Goal: Task Accomplishment & Management: Complete application form

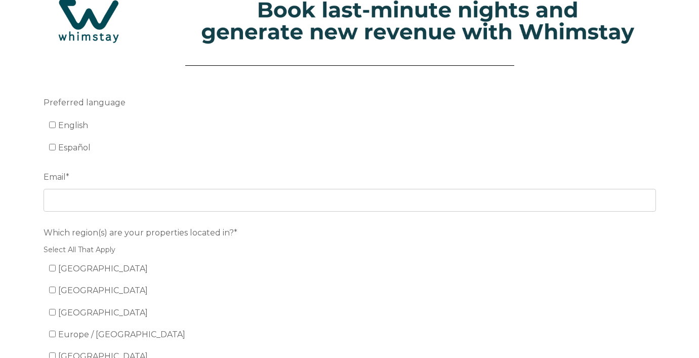
scroll to position [42, 0]
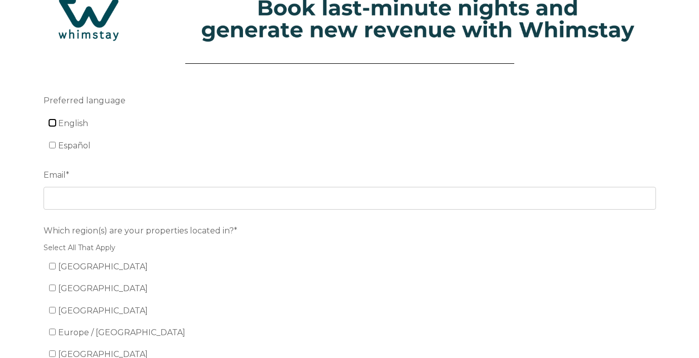
click at [52, 126] on input "English" at bounding box center [52, 123] width 7 height 7
checkbox input "true"
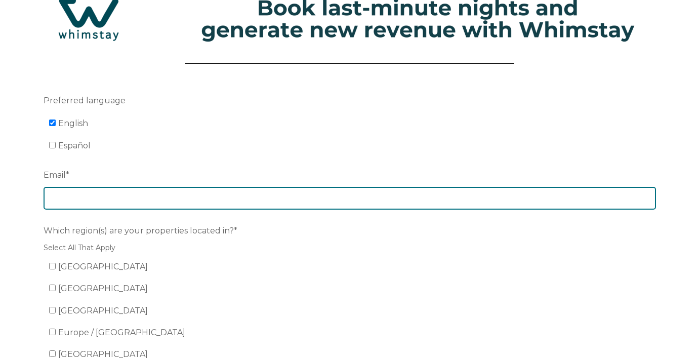
click at [85, 188] on input "Email *" at bounding box center [350, 198] width 613 height 22
type input "J"
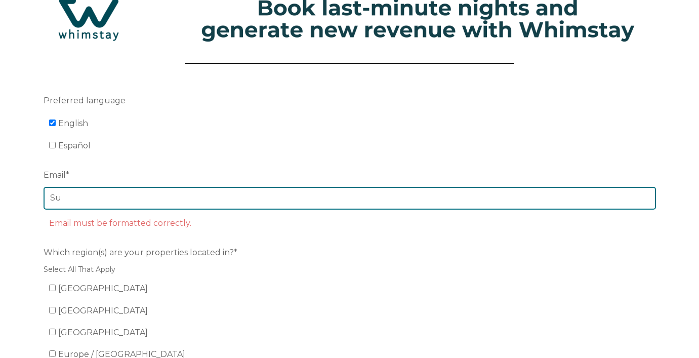
type input "[EMAIL_ADDRESS][DOMAIN_NAME]"
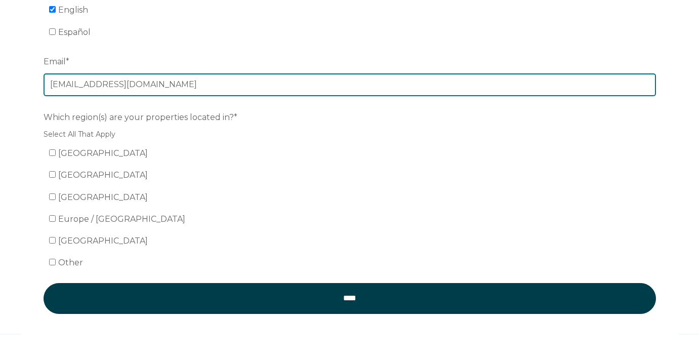
scroll to position [164, 0]
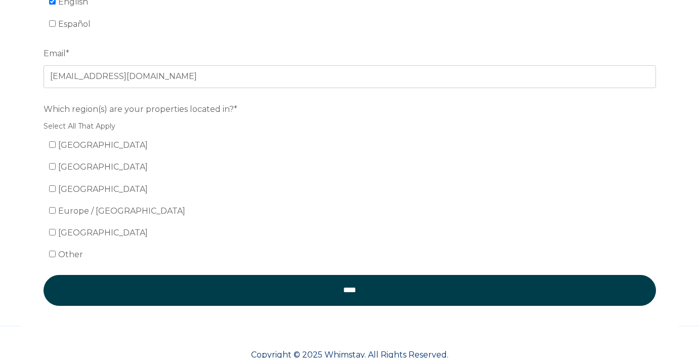
click at [44, 148] on ul "United States Mexico Canada Europe / United Kingdom South America Other" at bounding box center [350, 200] width 613 height 126
click at [51, 146] on input "[GEOGRAPHIC_DATA]" at bounding box center [52, 144] width 7 height 7
checkbox input "true"
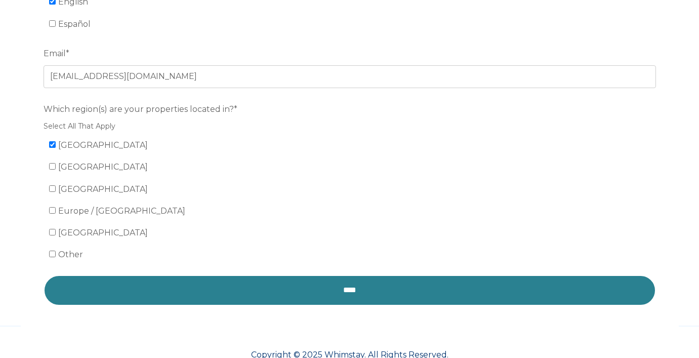
click at [240, 296] on input "****" at bounding box center [350, 290] width 613 height 30
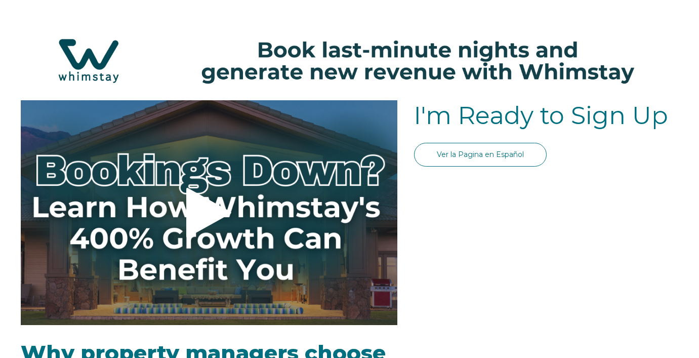
select select "US"
select select "Standard"
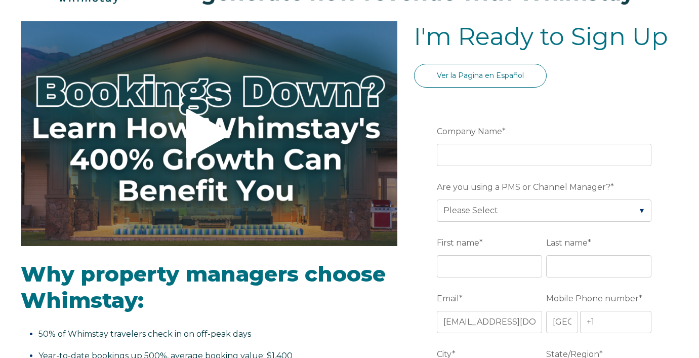
scroll to position [92, 0]
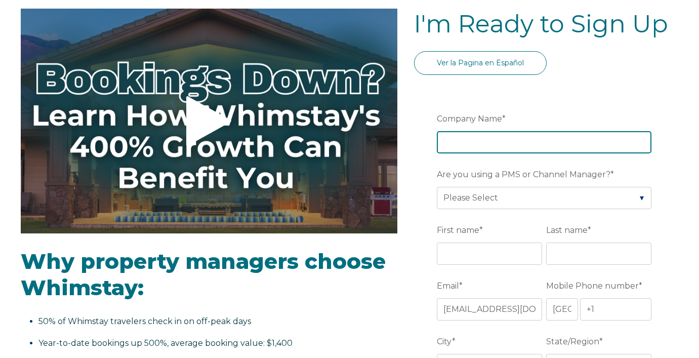
click at [468, 146] on input "Company Name *" at bounding box center [544, 142] width 215 height 22
type input "A"
type input "Stay Hospitality"
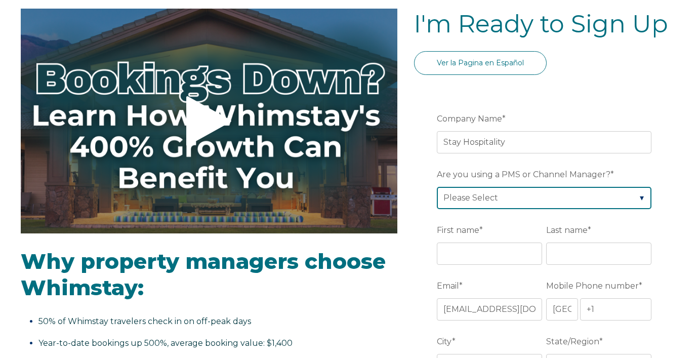
click at [490, 200] on select "Please Select Barefoot BookingPal Boost Brightside CiiRUS Escapia Guesty Hostaw…" at bounding box center [544, 198] width 215 height 22
select select "Hostaway"
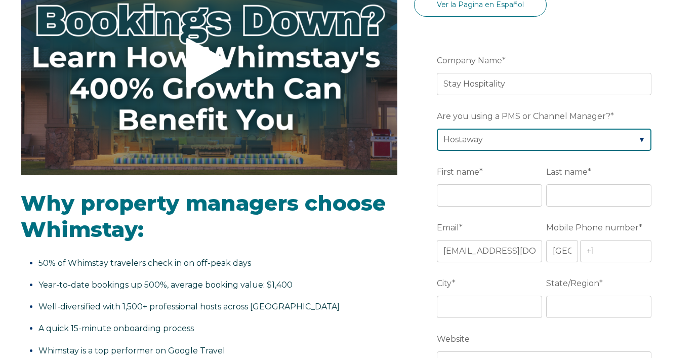
scroll to position [157, 0]
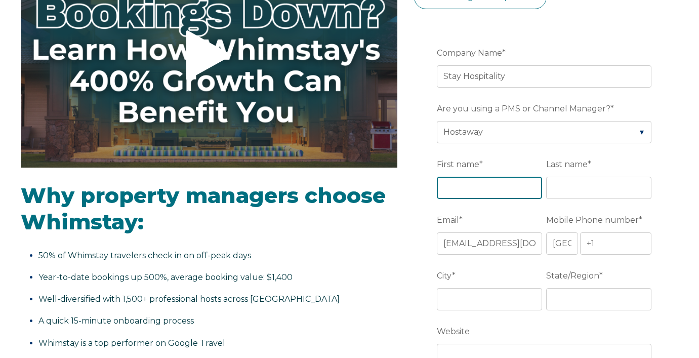
click at [498, 198] on input "First name *" at bounding box center [489, 188] width 105 height 22
type input "[PERSON_NAME]"
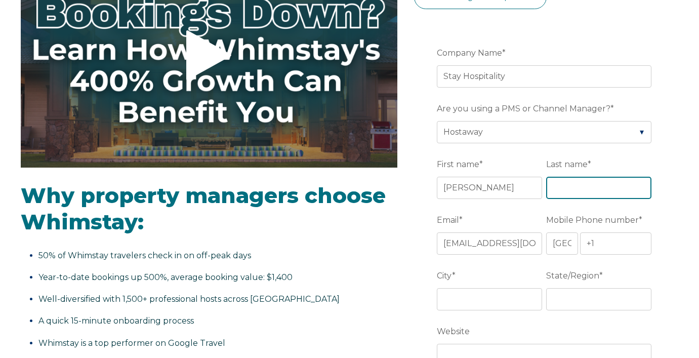
click at [565, 194] on input "Last name *" at bounding box center [598, 188] width 105 height 22
type input "[PERSON_NAME]"
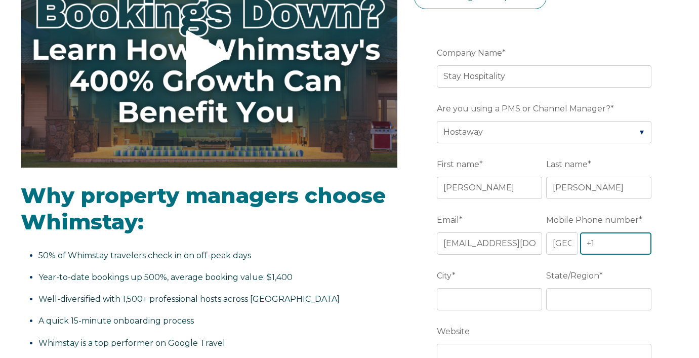
click at [607, 241] on input "+1" at bounding box center [616, 243] width 72 height 22
type input "[PHONE_NUMBER]"
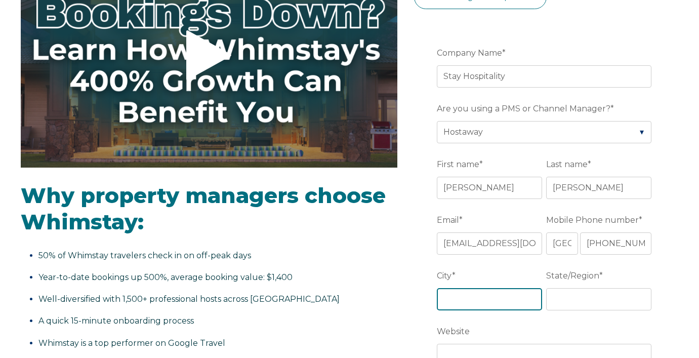
click at [491, 300] on input "City *" at bounding box center [489, 299] width 105 height 22
type input "[GEOGRAPHIC_DATA]"
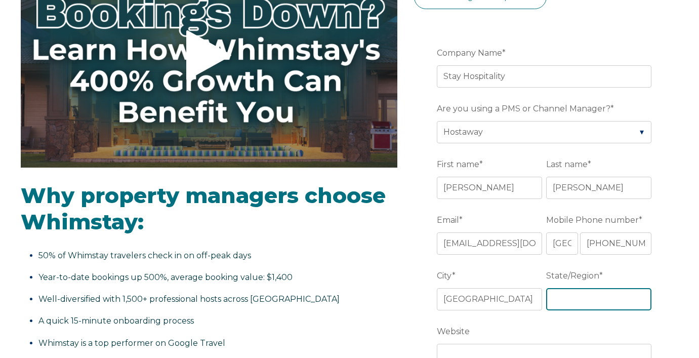
click at [599, 292] on input "State/Region *" at bounding box center [598, 299] width 105 height 22
type input "Fl"
click at [540, 317] on fieldset "City * [GEOGRAPHIC_DATA]/Region * [GEOGRAPHIC_DATA]" at bounding box center [546, 295] width 219 height 56
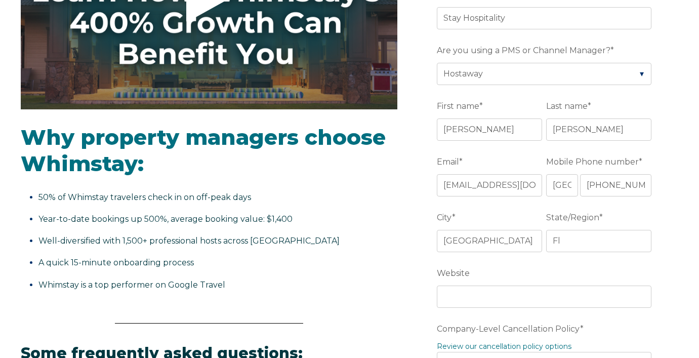
scroll to position [276, 0]
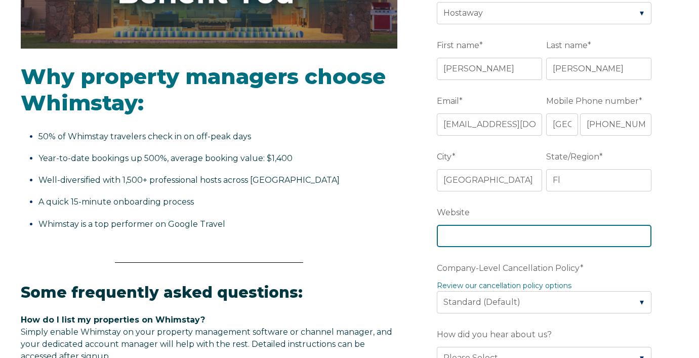
click at [494, 237] on input "Website" at bounding box center [544, 236] width 215 height 22
type input "S"
paste input "[URL][DOMAIN_NAME]"
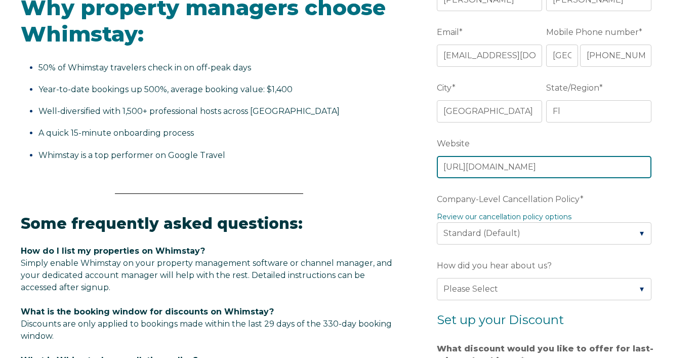
scroll to position [351, 0]
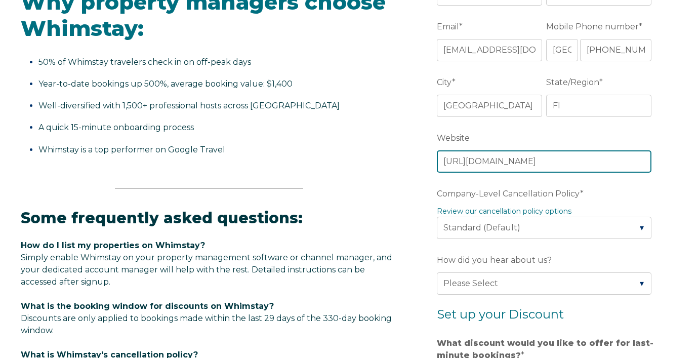
type input "[URL][DOMAIN_NAME]"
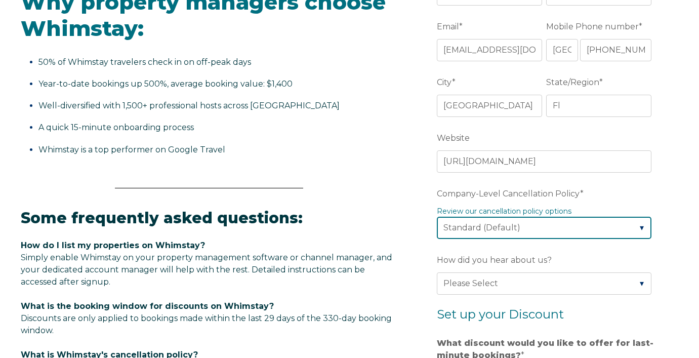
click at [514, 229] on select "Please Select Partial Standard (Default) Moderate Strict" at bounding box center [544, 228] width 215 height 22
select select "Strict"
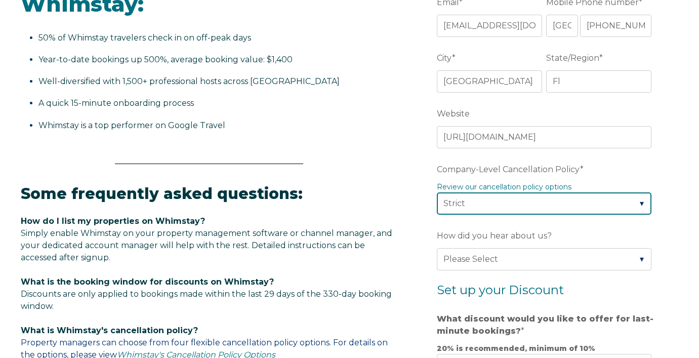
scroll to position [378, 0]
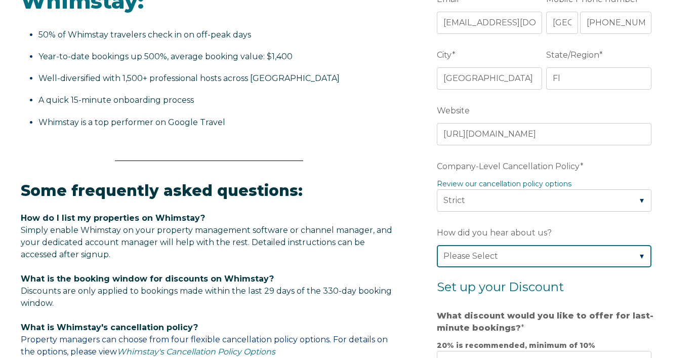
click at [554, 264] on select "Please Select Found Whimstay through a Google search Direct outreach from a Whi…" at bounding box center [544, 256] width 215 height 22
select select "Other"
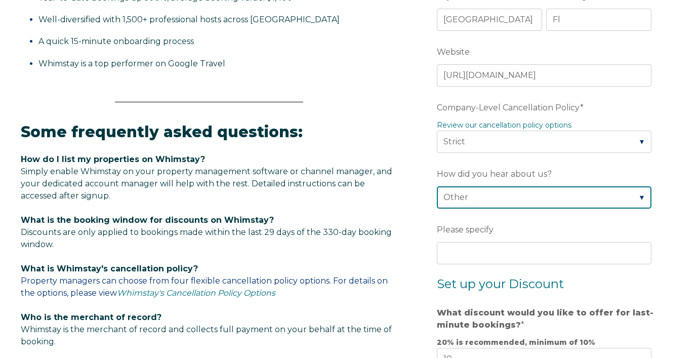
scroll to position [474, 0]
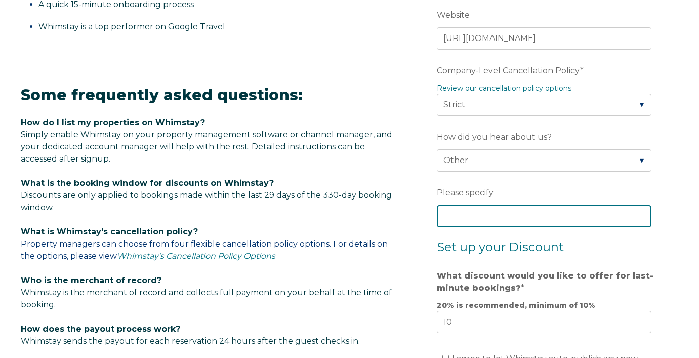
click at [531, 211] on input "Please specify" at bounding box center [544, 216] width 215 height 22
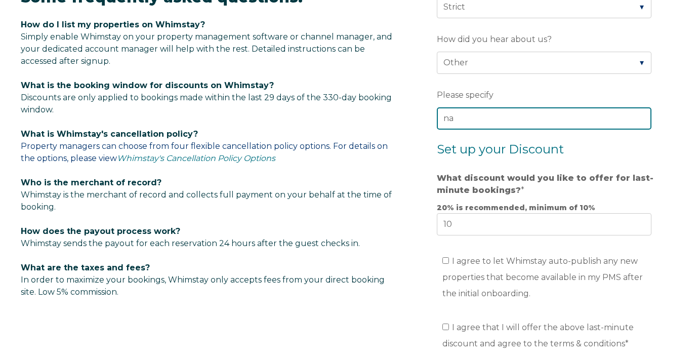
scroll to position [591, 0]
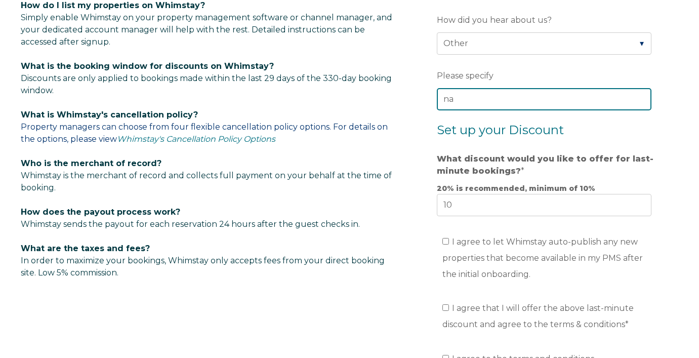
type input "na"
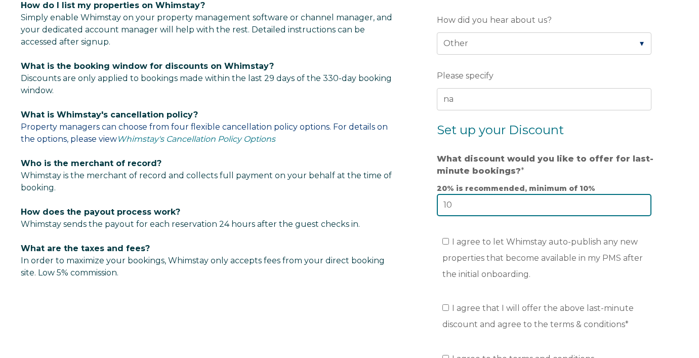
drag, startPoint x: 466, startPoint y: 207, endPoint x: 431, endPoint y: 207, distance: 34.4
click at [432, 207] on form "Company Name * Stay Hospitality Are you using a PMS or Channel Manager? * Pleas…" at bounding box center [546, 38] width 264 height 901
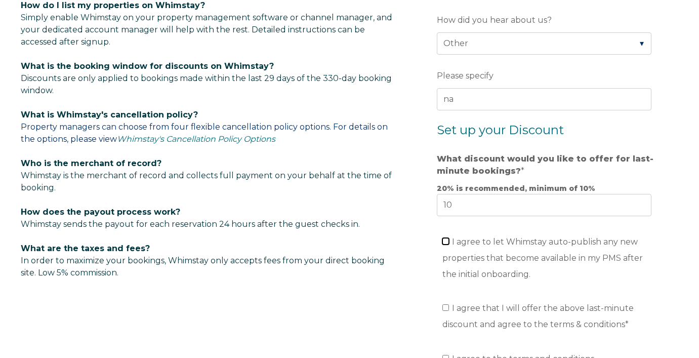
click at [447, 240] on input "I agree to let Whimstay auto-publish any new properties that become available i…" at bounding box center [446, 241] width 7 height 7
checkbox input "true"
click at [447, 305] on input "I agree that I will offer the above last-minute discount and agree to the terms…" at bounding box center [446, 307] width 7 height 7
checkbox input "true"
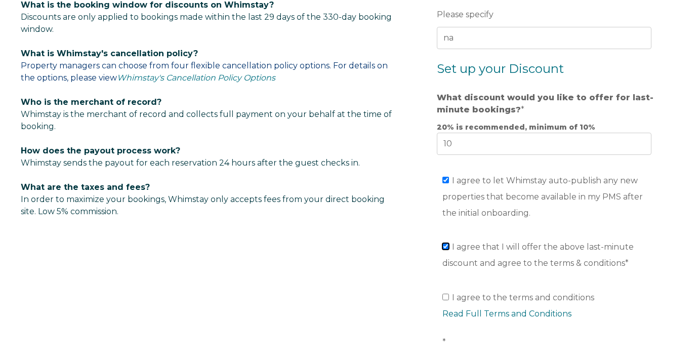
scroll to position [658, 0]
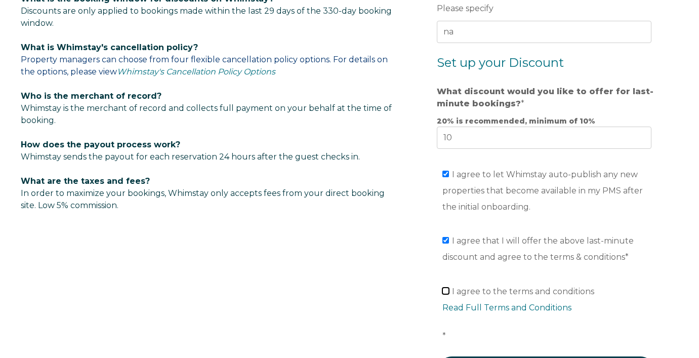
click at [446, 290] on input "I agree to the terms and conditions Read Full Terms and Conditions *" at bounding box center [446, 291] width 7 height 7
checkbox input "true"
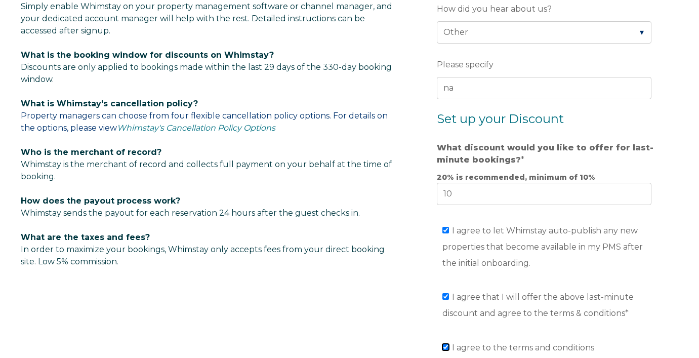
scroll to position [607, 0]
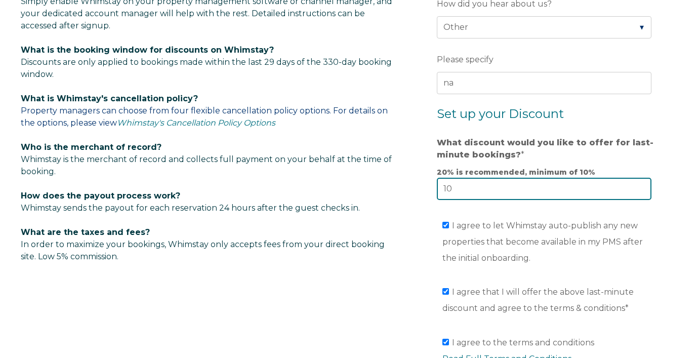
drag, startPoint x: 460, startPoint y: 189, endPoint x: 428, endPoint y: 189, distance: 31.4
click at [428, 189] on form "Company Name * Stay Hospitality Are you using a PMS or Channel Manager? * Pleas…" at bounding box center [546, 22] width 264 height 901
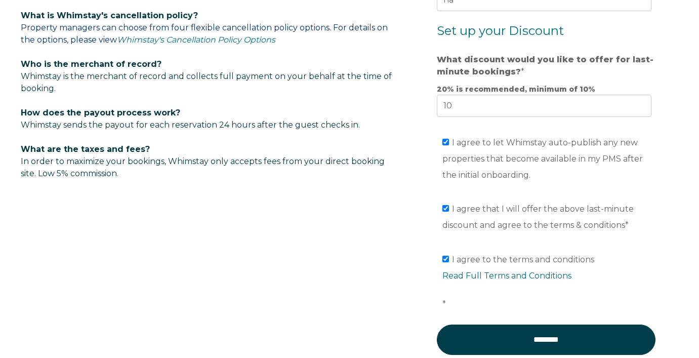
click at [614, 255] on li "I agree to the terms and conditions Read Full Terms and Conditions *" at bounding box center [550, 282] width 215 height 61
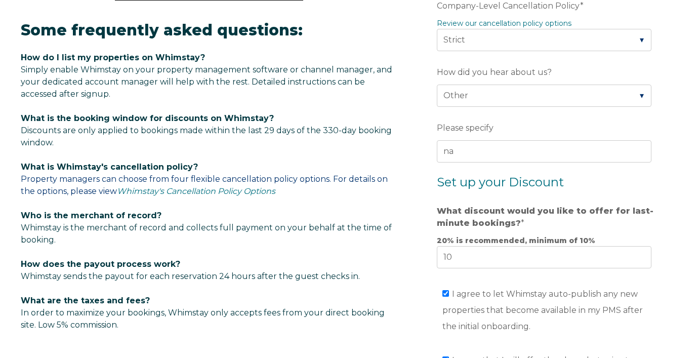
scroll to position [548, 0]
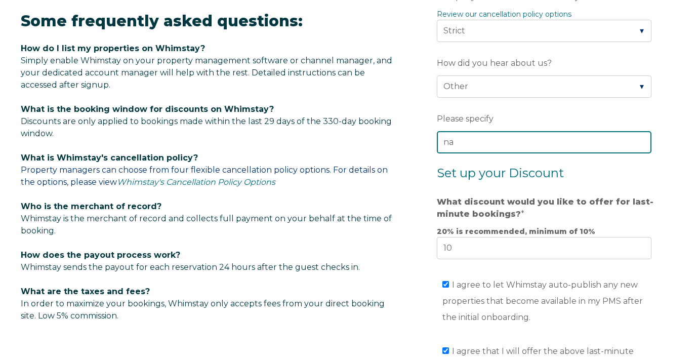
click at [481, 143] on input "na" at bounding box center [544, 142] width 215 height 22
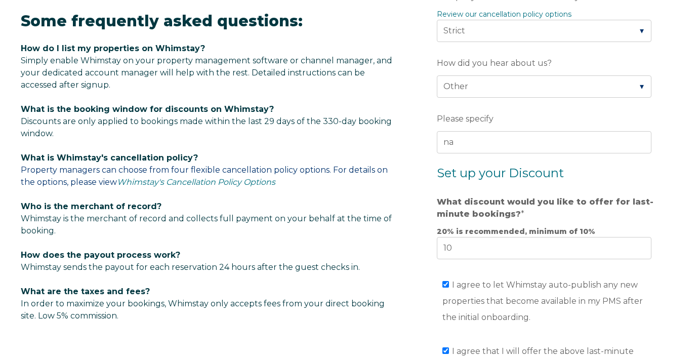
click at [510, 177] on span "Set up your Discount" at bounding box center [500, 173] width 127 height 15
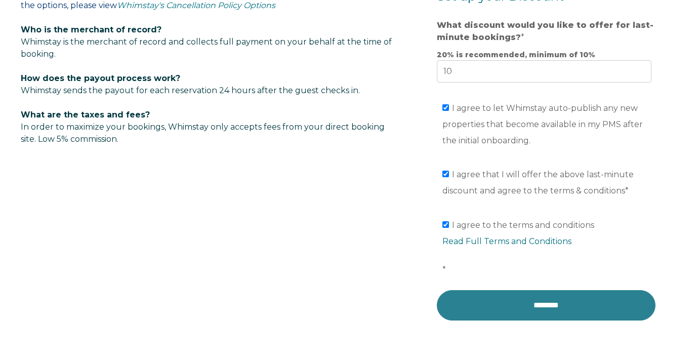
scroll to position [739, 0]
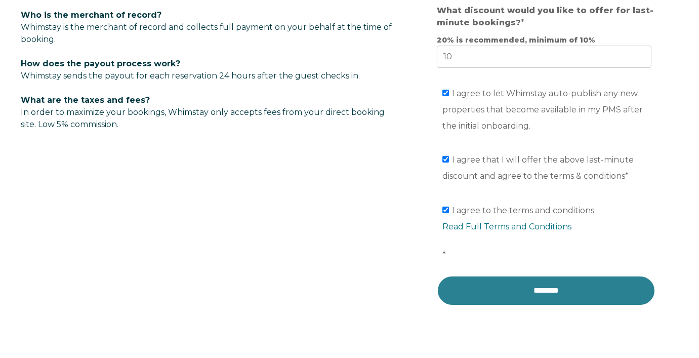
click at [521, 287] on input "********" at bounding box center [546, 290] width 219 height 30
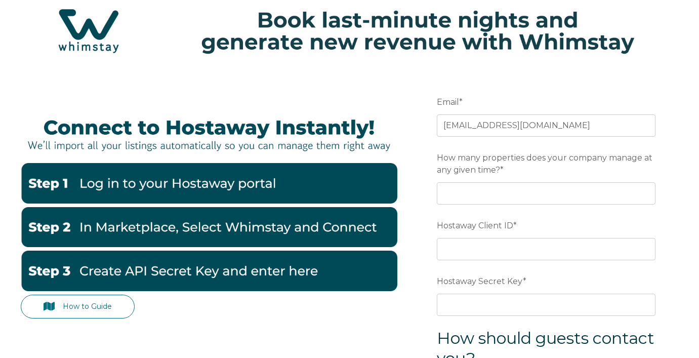
scroll to position [66, 0]
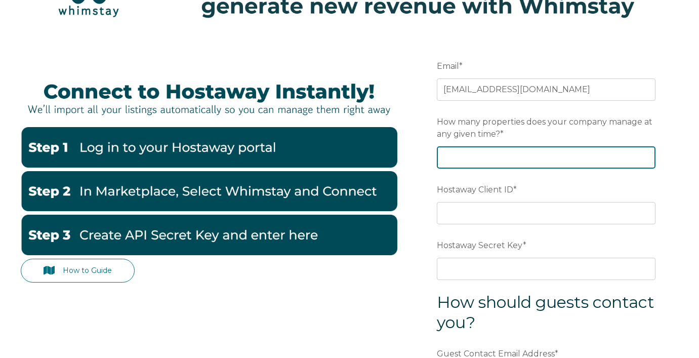
click at [469, 158] on input "How many properties does your company manage at any given time? *" at bounding box center [546, 157] width 219 height 22
click at [522, 165] on input "How many properties does your company manage at any given time? *" at bounding box center [546, 157] width 219 height 22
type input "140"
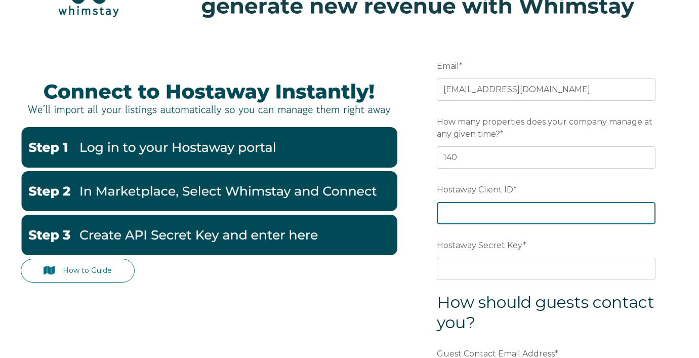
click at [471, 207] on input "Hostaway Client ID *" at bounding box center [546, 213] width 219 height 22
paste input "70162"
type input "70162"
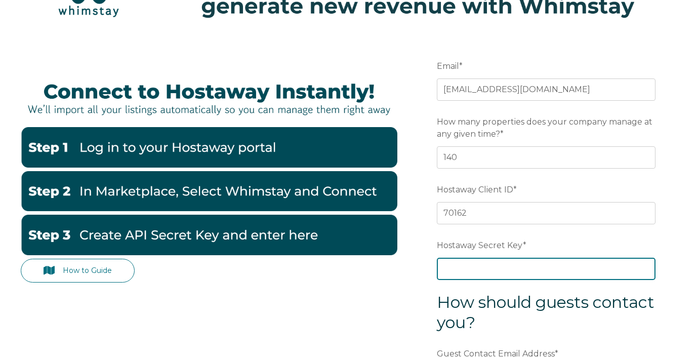
click at [487, 265] on input "Hostaway Secret Key *" at bounding box center [546, 269] width 219 height 22
paste input "eeae62e5583c02bcaa41e5662790d1c1413bba3bd4676d899f7905236f50fdfd"
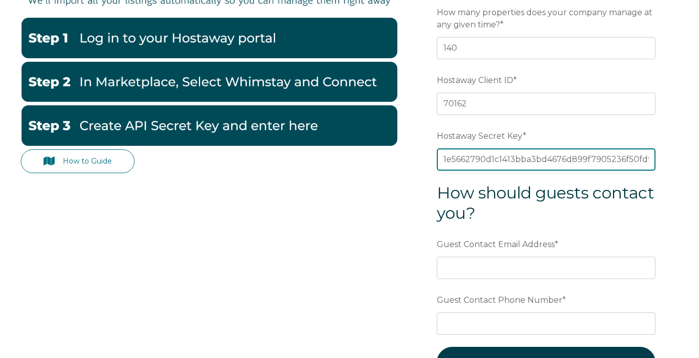
scroll to position [169, 0]
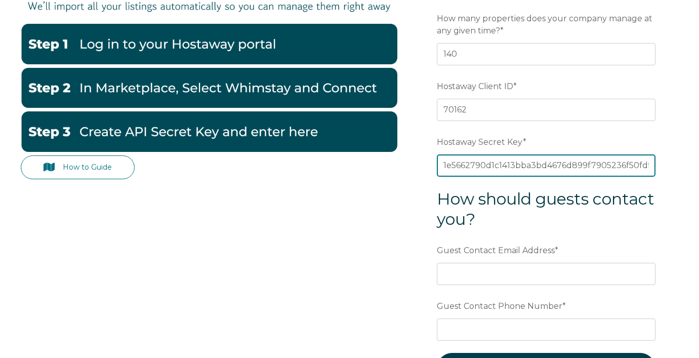
type input "eeae62e5583c02bcaa41e5662790d1c1413bba3bd4676d899f7905236f50fdfd"
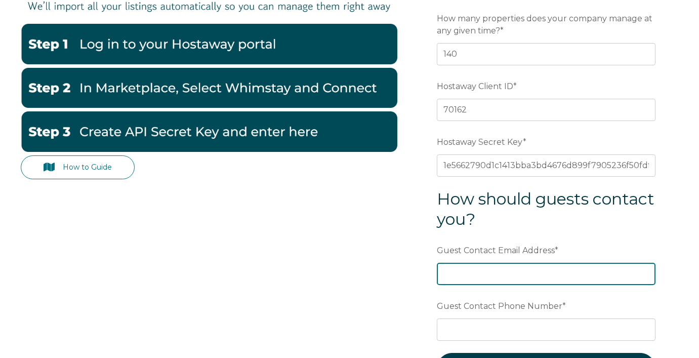
click at [530, 277] on input "Guest Contact Email Address *" at bounding box center [546, 274] width 219 height 22
type input "[EMAIL_ADDRESS][DOMAIN_NAME]"
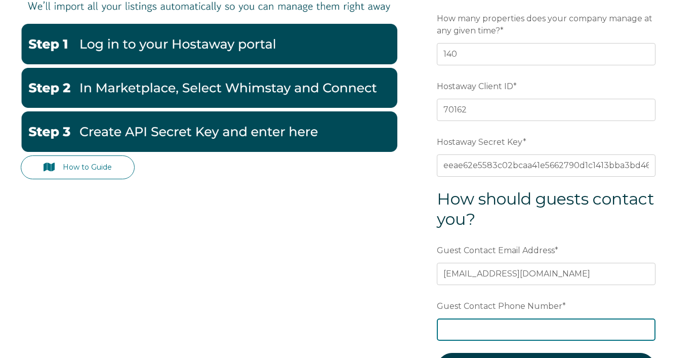
click at [564, 335] on input "Guest Contact Phone Number *" at bounding box center [546, 330] width 219 height 22
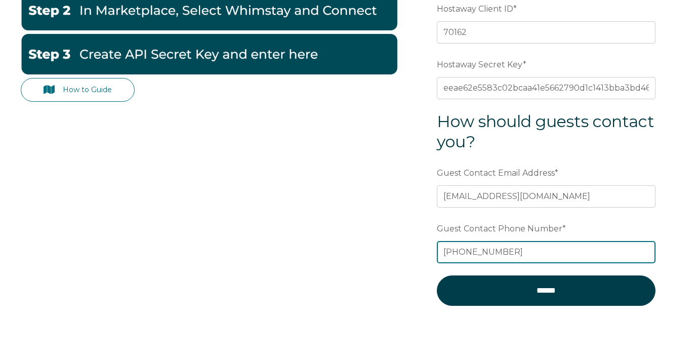
scroll to position [248, 0]
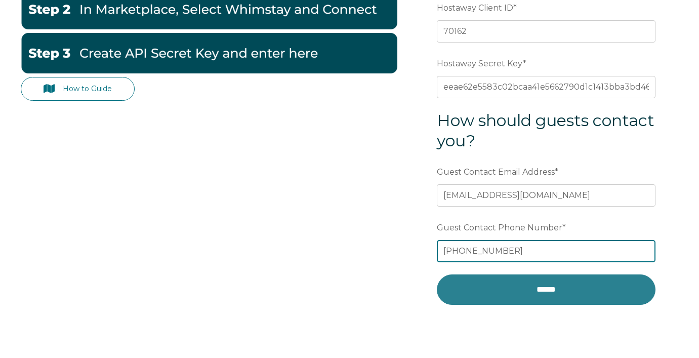
type input "954 526 8998"
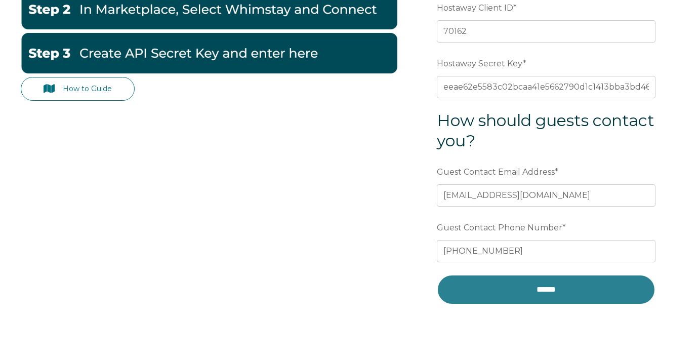
click at [553, 295] on input "******" at bounding box center [546, 289] width 219 height 30
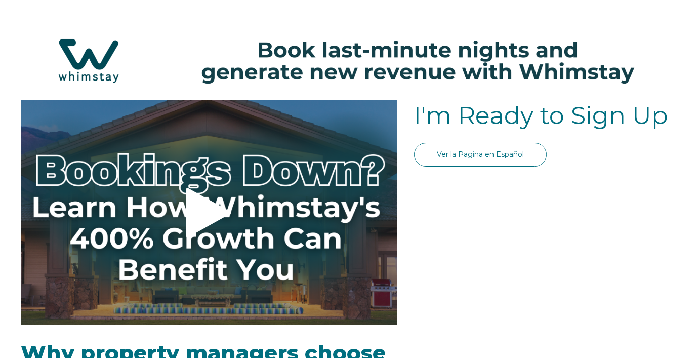
select select "US"
select select "Standard"
